Goal: Contribute content: Add original content to the website for others to see

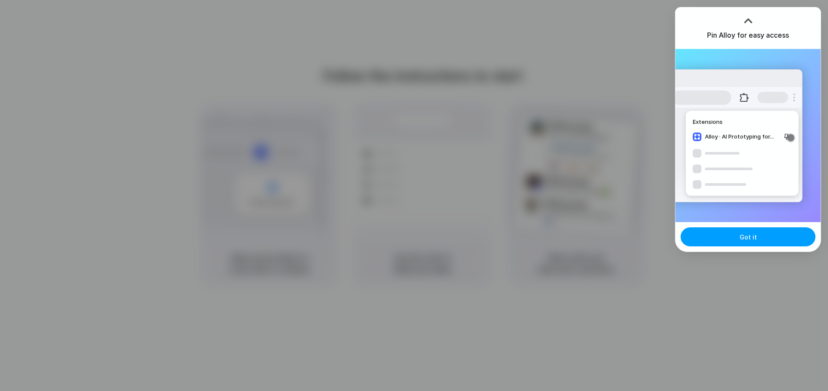
click at [743, 237] on span "Got it" at bounding box center [747, 237] width 17 height 9
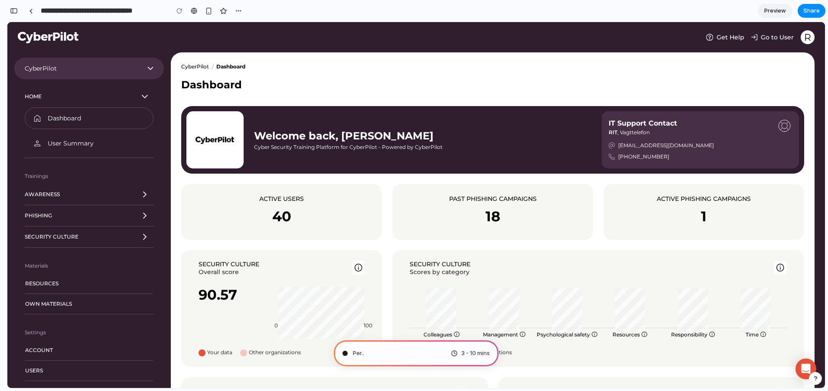
type input "**********"
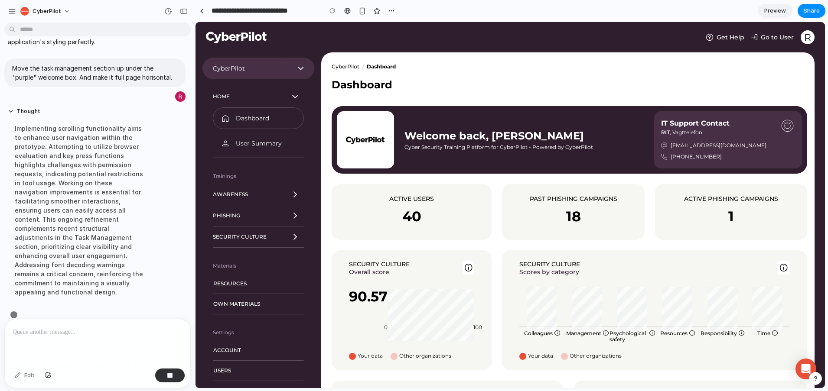
scroll to position [179, 0]
